Goal: Task Accomplishment & Management: Manage account settings

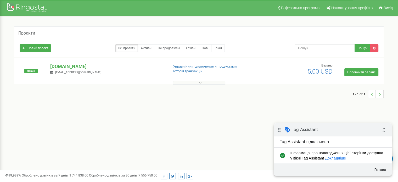
drag, startPoint x: 382, startPoint y: 129, endPoint x: 373, endPoint y: 129, distance: 9.2
click at [382, 129] on icon "collapse_all" at bounding box center [383, 129] width 10 height 10
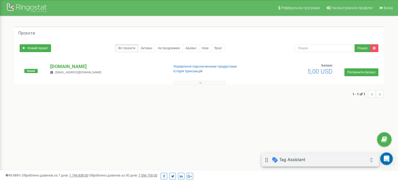
click at [347, 161] on div "drag_indicator Tag Assistant expand_all" at bounding box center [320, 159] width 118 height 13
click at [288, 123] on div "Реферальна програма Налаштування профілю Вихід Проєкти Новий проєкт Всі проєкти…" at bounding box center [199, 157] width 398 height 314
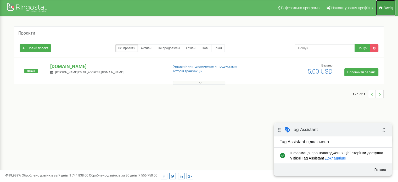
click at [385, 9] on span "Вихід" at bounding box center [387, 8] width 9 height 4
